Goal: Information Seeking & Learning: Learn about a topic

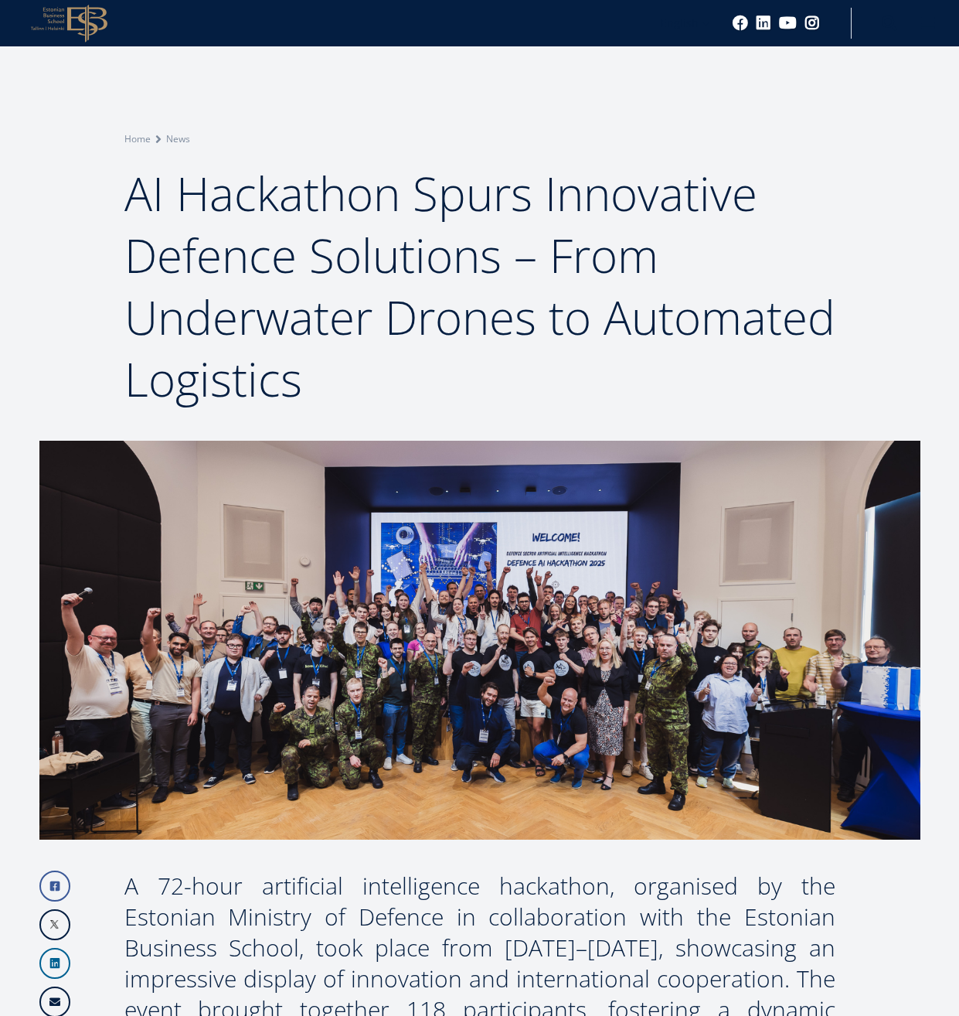
scroll to position [995, 0]
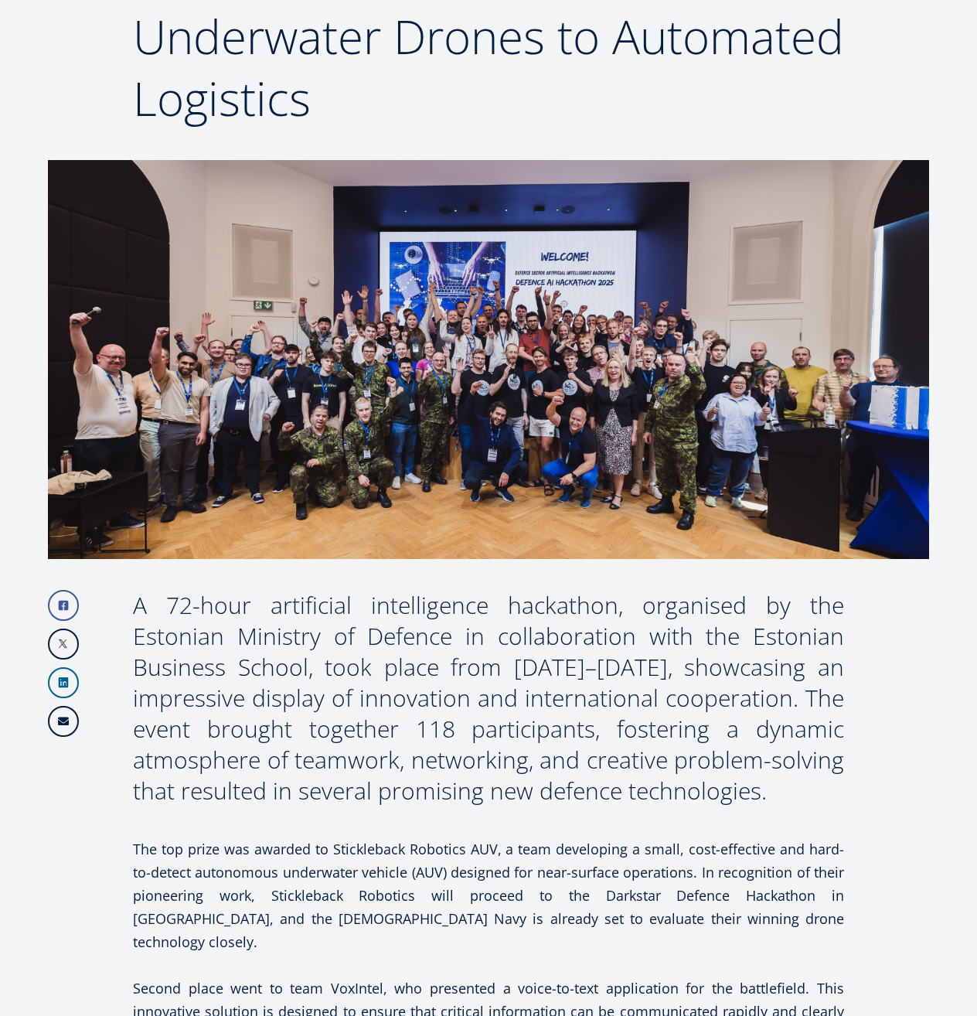
scroll to position [394, 0]
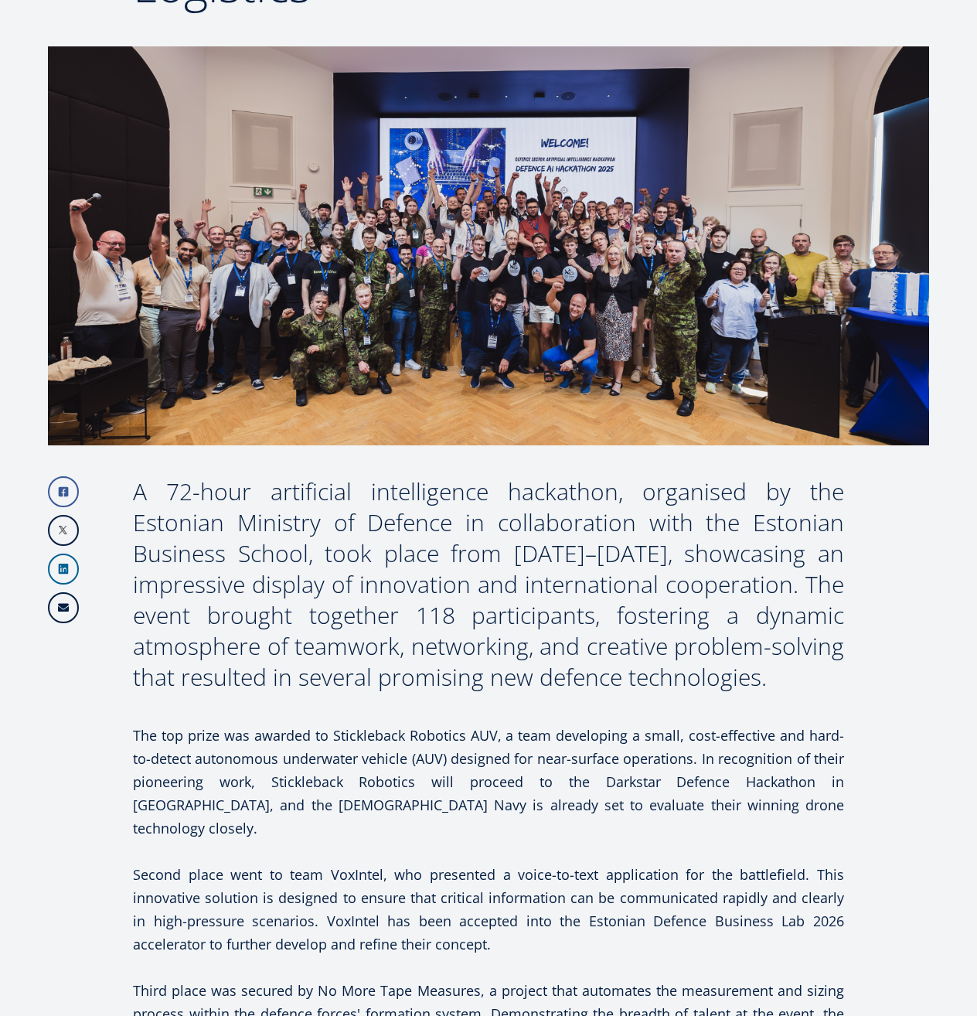
click at [429, 652] on div "A 72-hour artificial intelligence hackathon, organised by the Estonian Ministry…" at bounding box center [488, 584] width 711 height 216
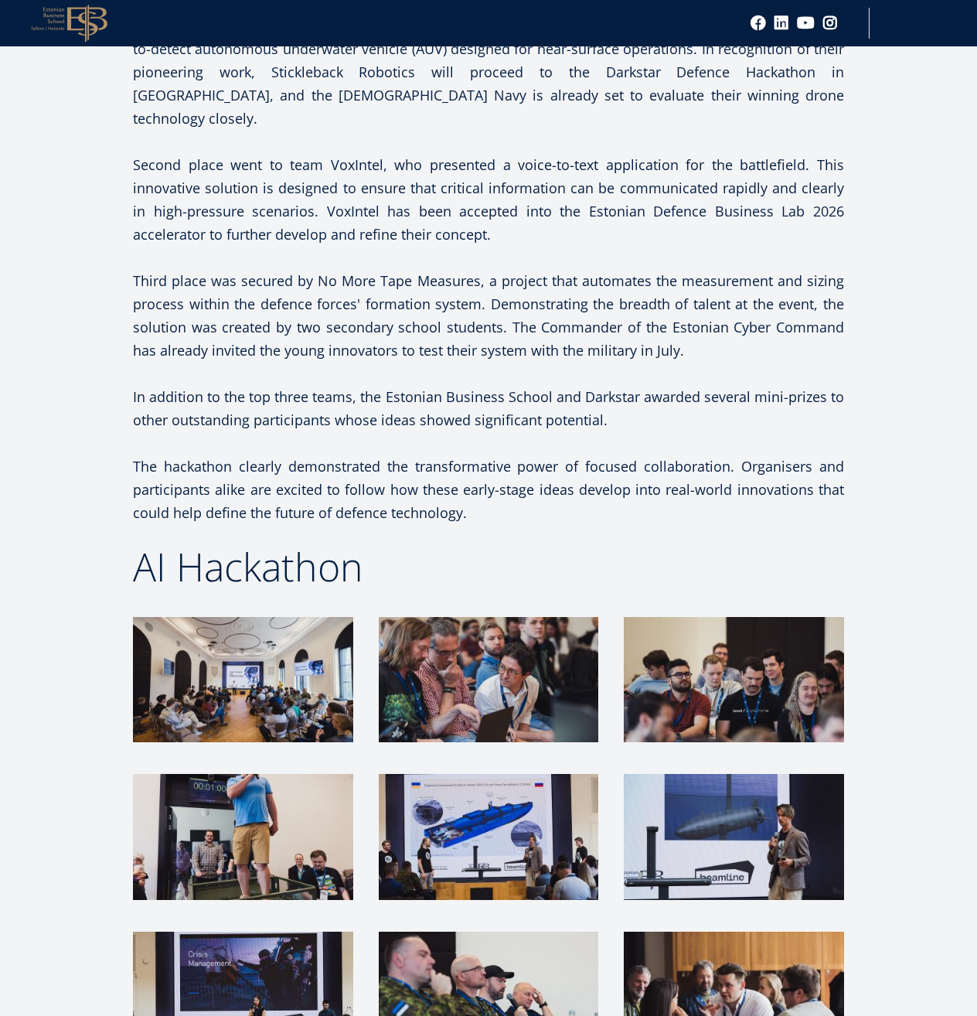
scroll to position [946, 0]
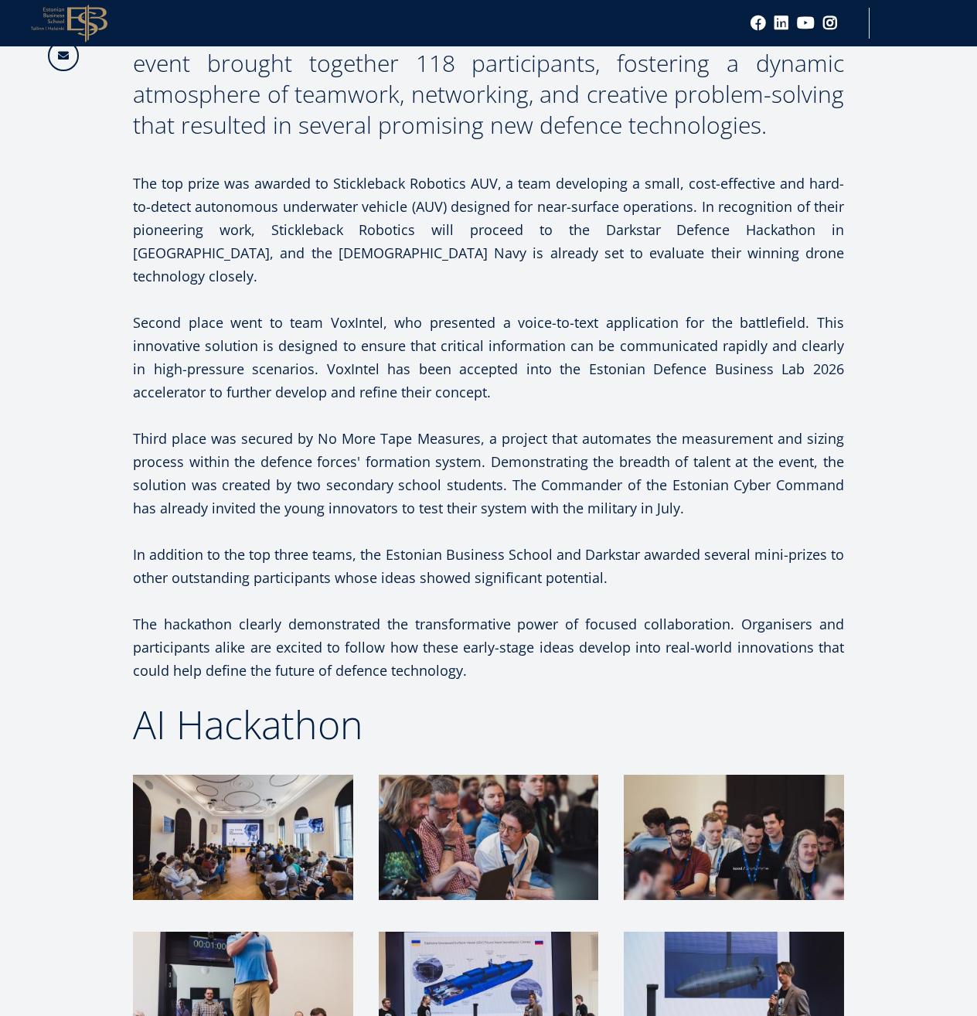
click at [326, 186] on p "The top prize was awarded to Stickleback Robotics AUV, a team developing a smal…" at bounding box center [488, 230] width 711 height 116
copy p "Stickleback Robotics"
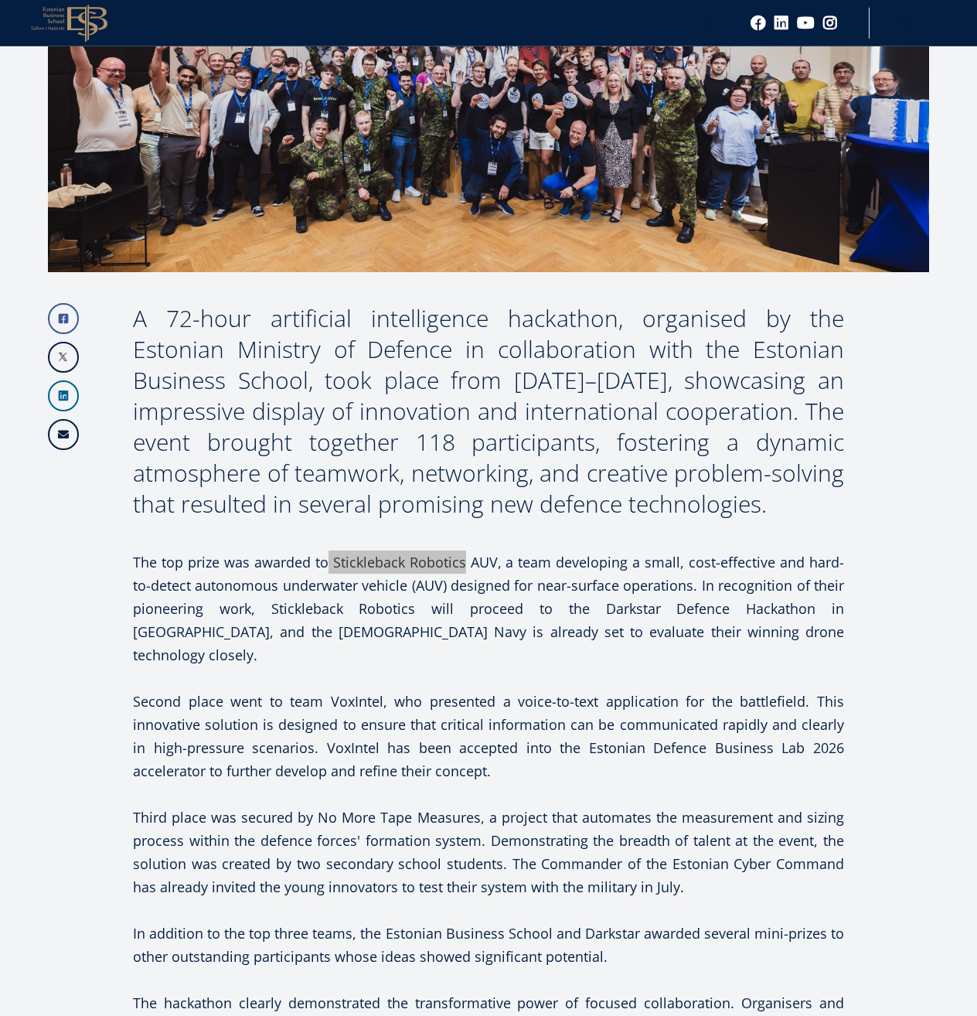
scroll to position [789, 0]
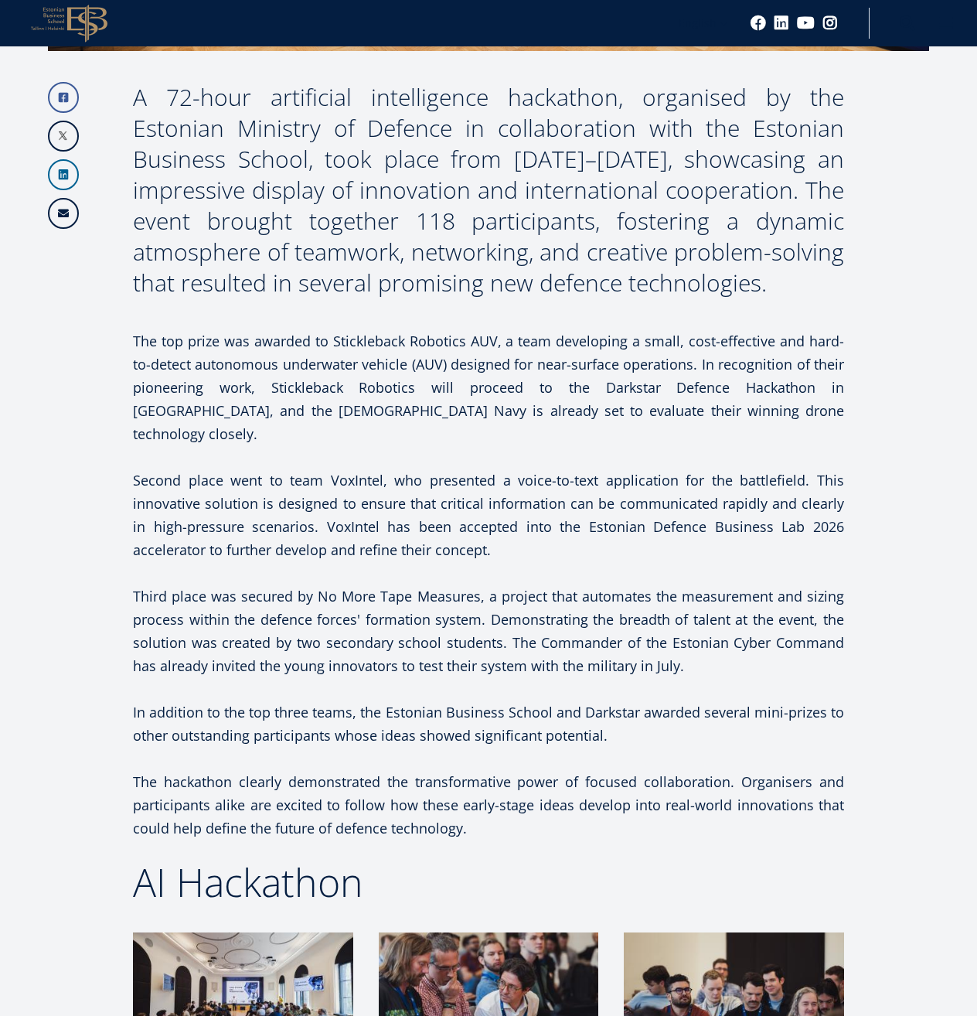
click at [366, 584] on p "Third place was secured by No More Tape Measures, a project that automates the …" at bounding box center [488, 630] width 711 height 93
click at [179, 366] on p "The top prize was awarded to Stickleback Robotics AUV, a team developing a smal…" at bounding box center [488, 387] width 711 height 116
copy p "autonomous underwater vehicle (AUV)"
click at [315, 445] on p at bounding box center [488, 456] width 711 height 23
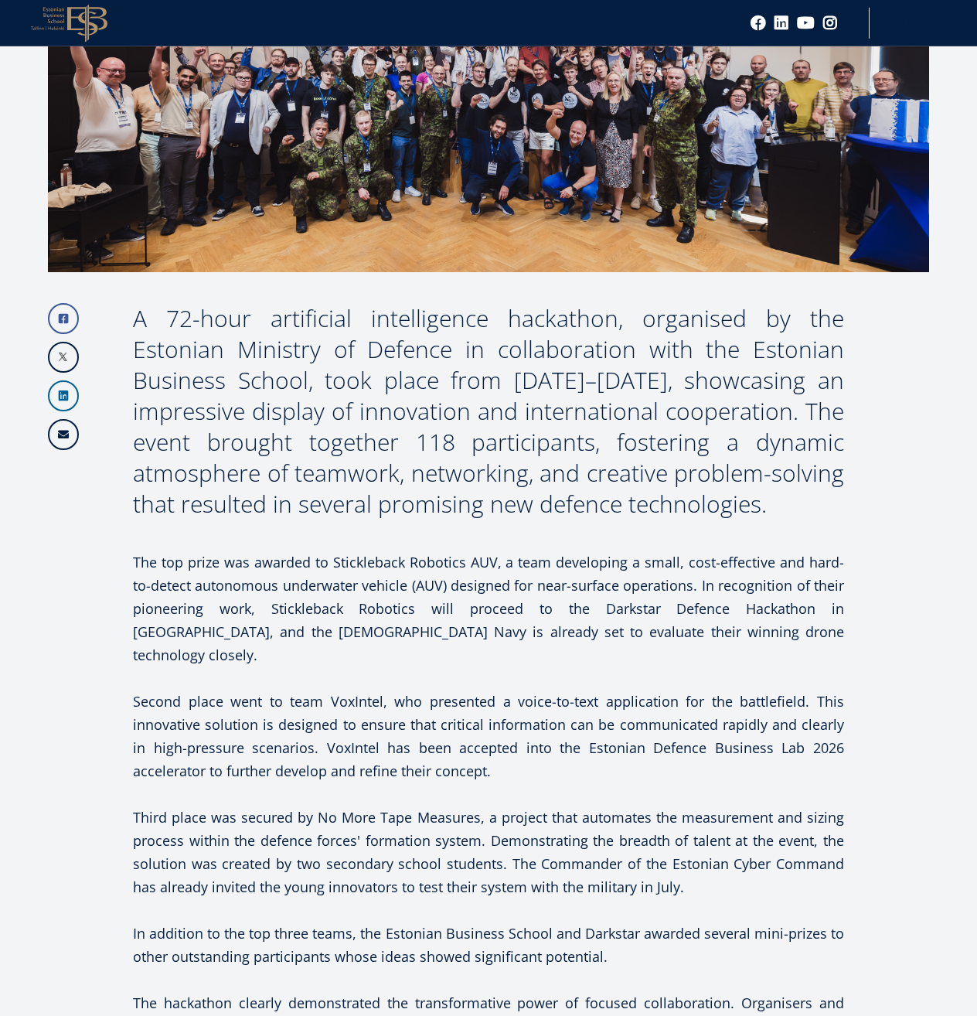
scroll to position [552, 0]
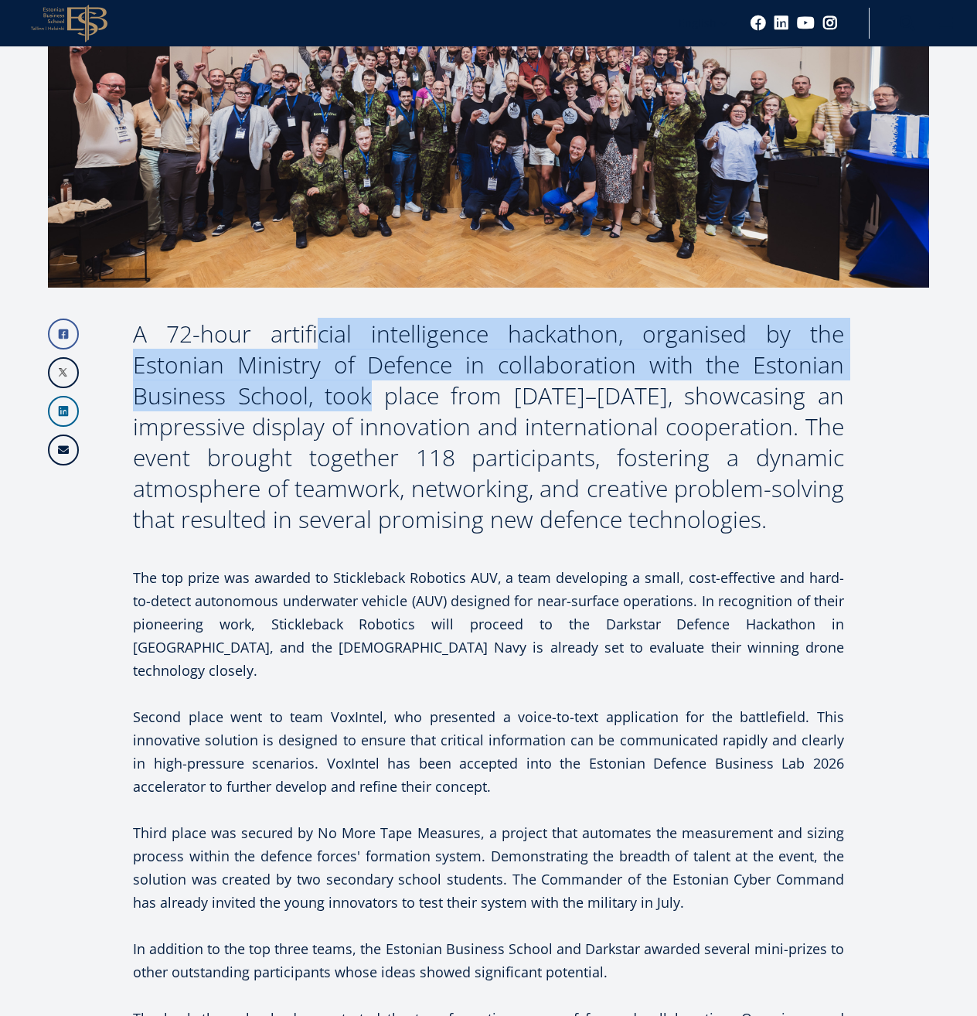
drag, startPoint x: 244, startPoint y: 338, endPoint x: 205, endPoint y: 399, distance: 72.3
click at [205, 399] on div "A 72-hour artificial intelligence hackathon, organised by the Estonian Ministry…" at bounding box center [488, 427] width 711 height 216
copy div "artificial intelligence hackathon, organised by the Estonian Ministry of Defenc…"
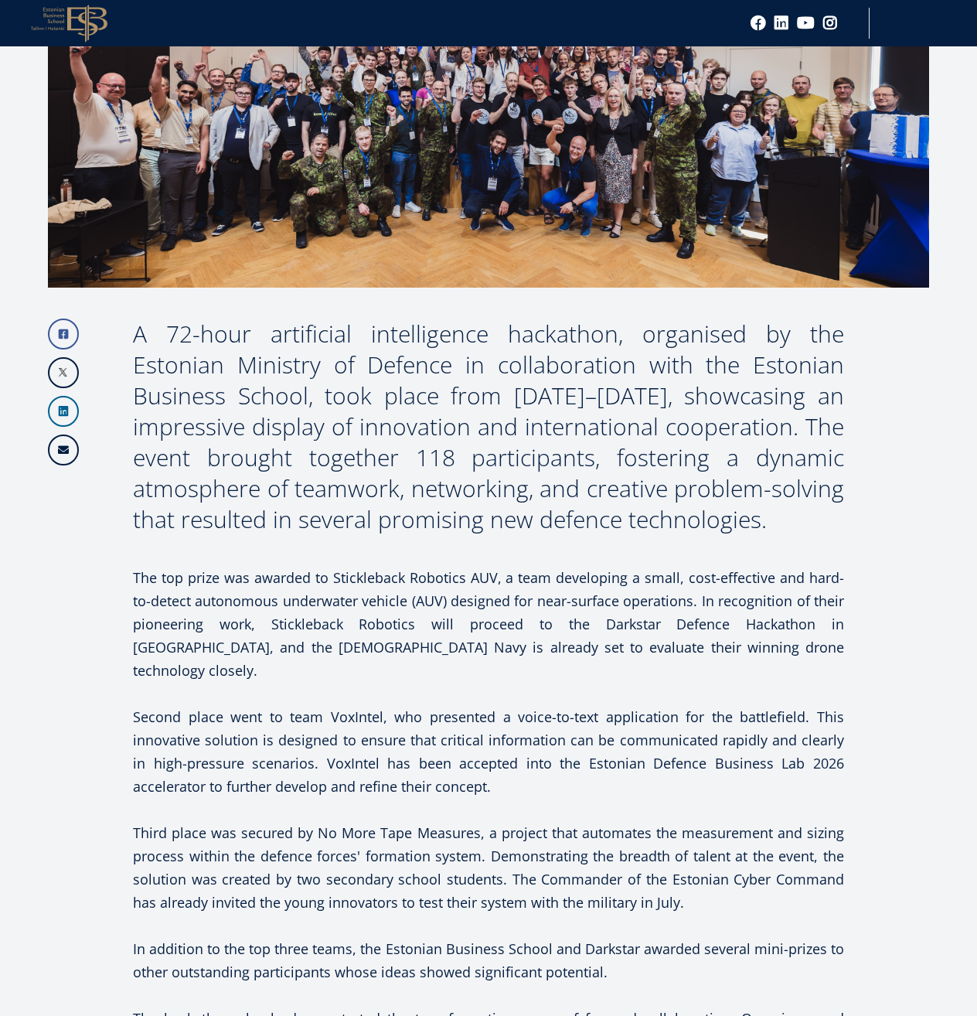
click at [402, 475] on div "A 72-hour artificial intelligence hackathon, organised by the Estonian Ministry…" at bounding box center [488, 427] width 711 height 216
drag, startPoint x: 328, startPoint y: 580, endPoint x: 460, endPoint y: 576, distance: 132.3
click at [460, 576] on p "The top prize was awarded to Stickleback Robotics AUV, a team developing a smal…" at bounding box center [488, 624] width 711 height 116
copy p "Stickleback Robotics"
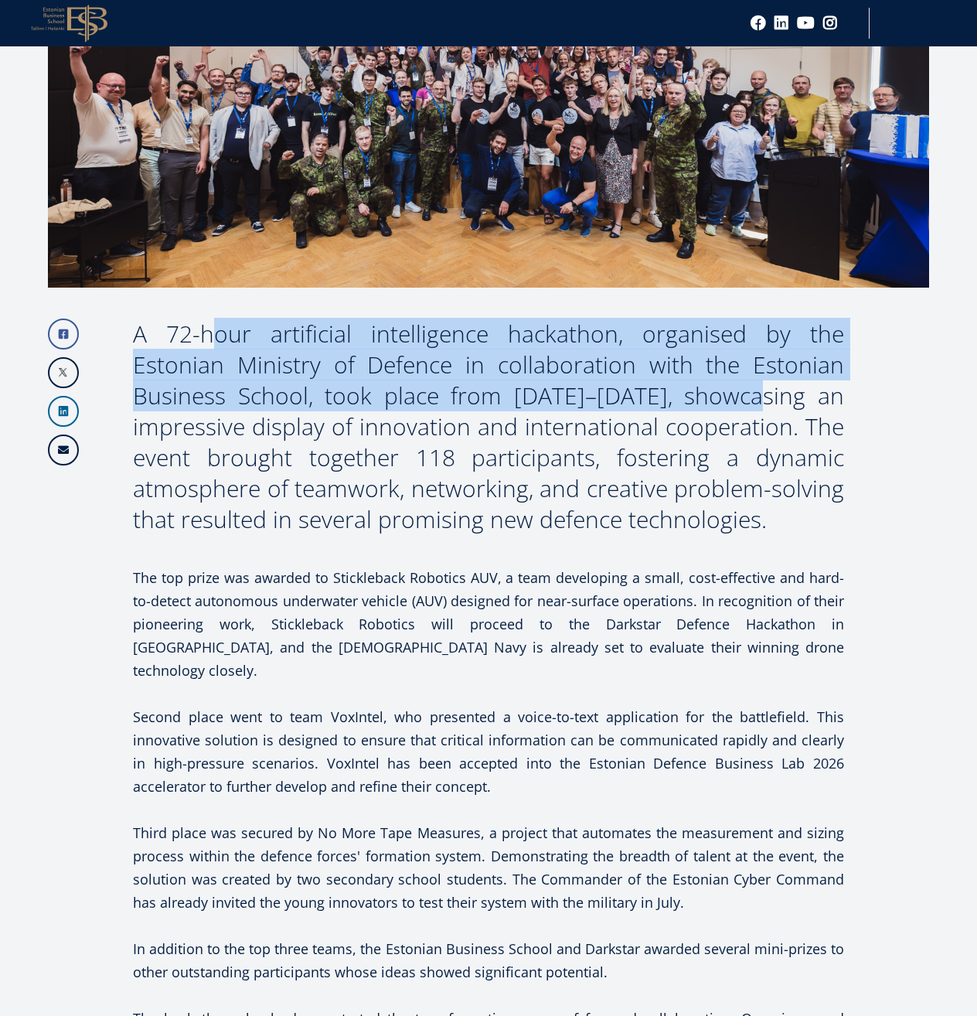
drag, startPoint x: 135, startPoint y: 333, endPoint x: 560, endPoint y: 397, distance: 429.9
click at [560, 397] on div "A 72-hour artificial intelligence hackathon, organised by the Estonian Ministry…" at bounding box center [488, 427] width 711 height 216
click at [561, 397] on div "A 72-hour artificial intelligence hackathon, organised by the Estonian Ministry…" at bounding box center [488, 427] width 711 height 216
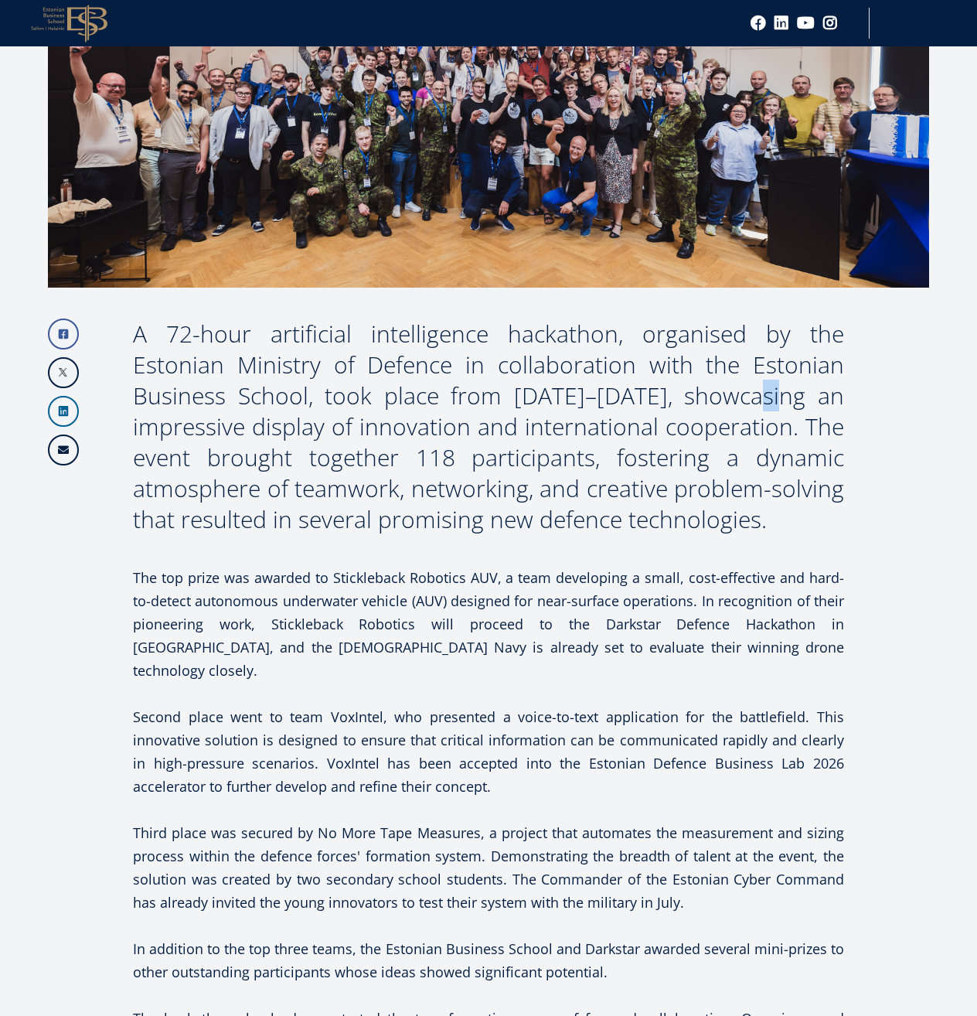
click at [561, 397] on div "A 72-hour artificial intelligence hackathon, organised by the Estonian Ministry…" at bounding box center [488, 427] width 711 height 216
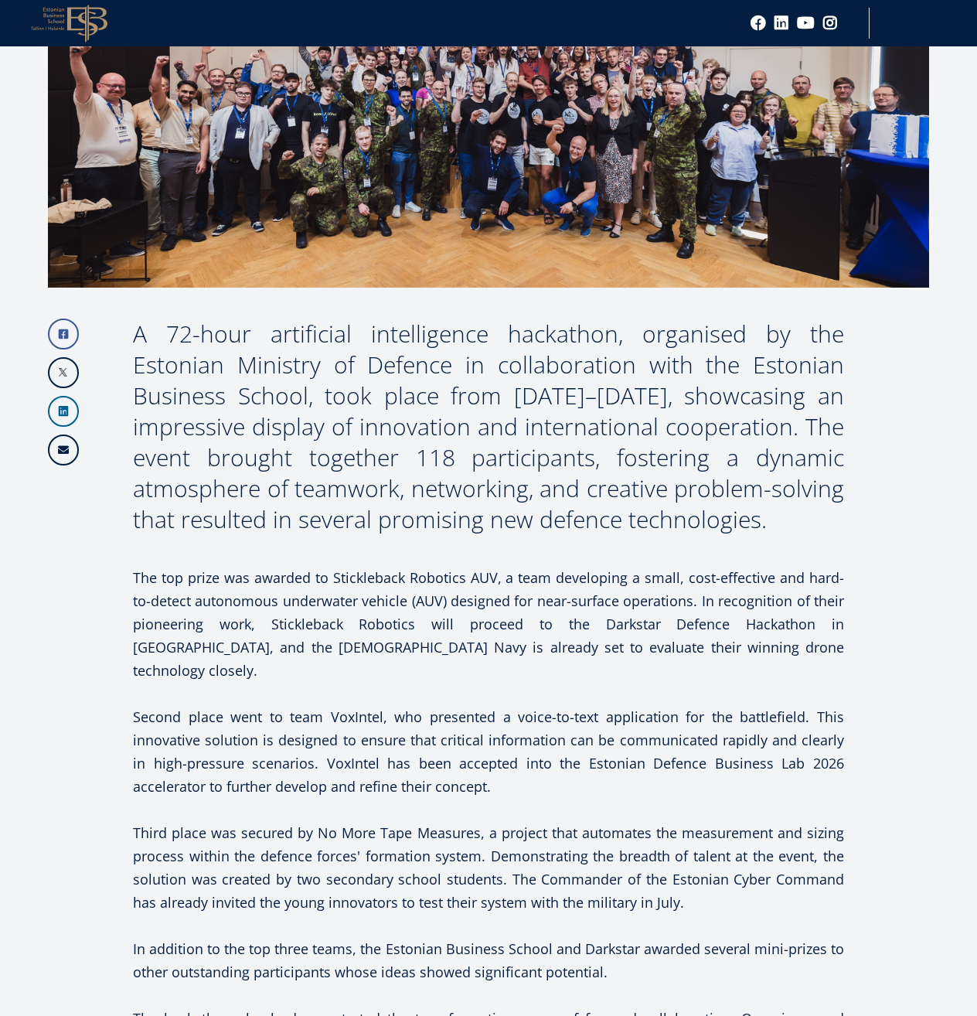
click at [136, 336] on div "A 72-hour artificial intelligence hackathon, organised by the Estonian Ministry…" at bounding box center [488, 427] width 711 height 216
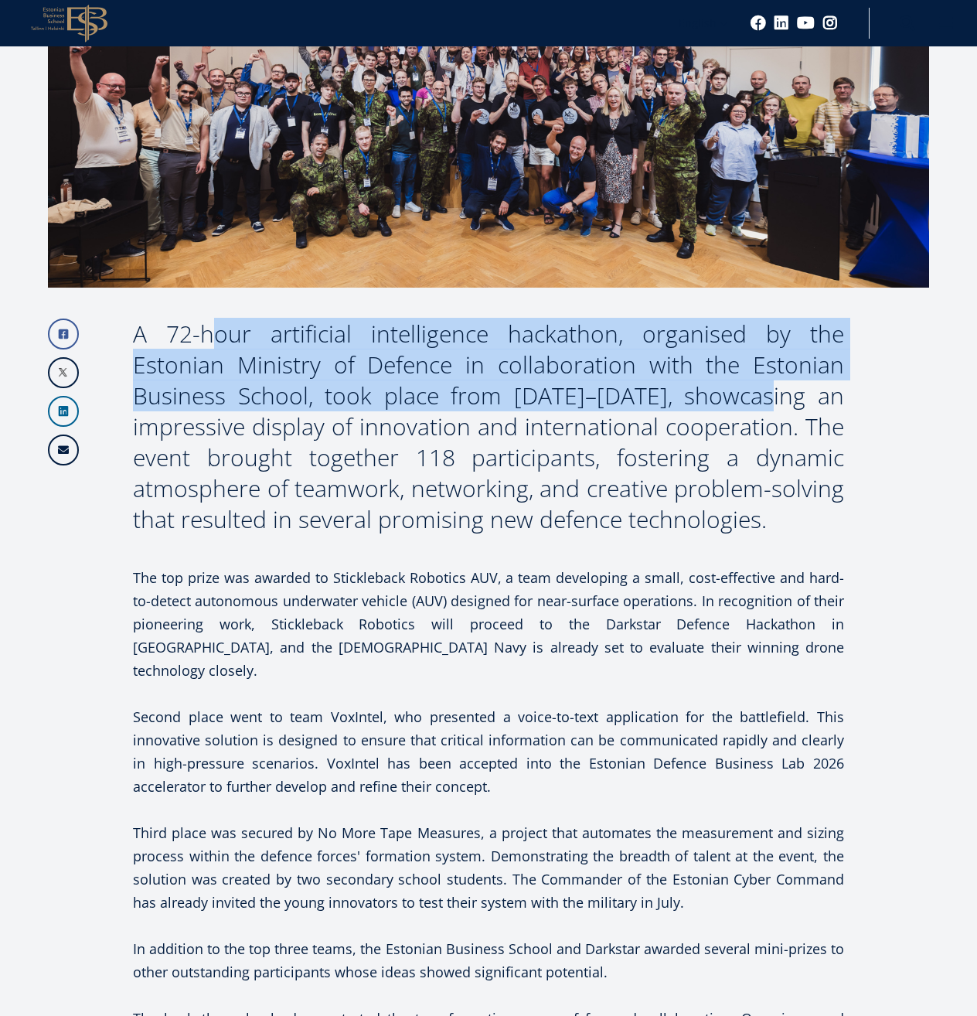
copy div "A 72-hour artificial intelligence hackathon, organised by the Estonian Ministry…"
